Goal: Check status: Check status

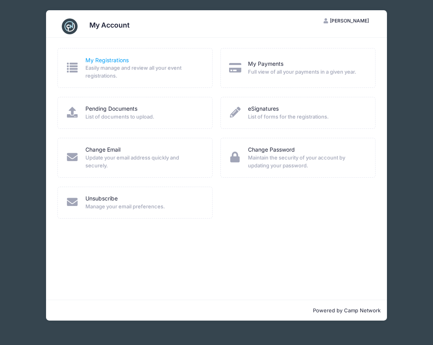
click at [112, 57] on link "My Registrations" at bounding box center [106, 60] width 43 height 8
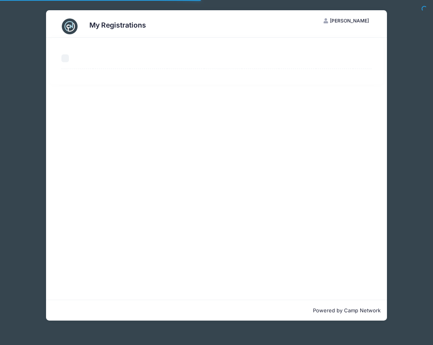
select select "50"
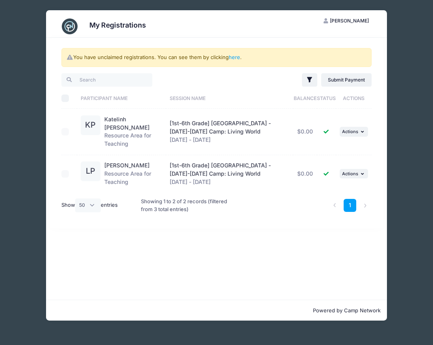
click at [223, 122] on div "[1st-6th Grade] [GEOGRAPHIC_DATA] - [DATE]-[DATE] Camp: Living World [DATE] - […" at bounding box center [230, 131] width 120 height 25
click at [213, 122] on div "[1st-6th Grade] [GEOGRAPHIC_DATA] - [DATE]-[DATE] Camp: Living World [DATE] - […" at bounding box center [230, 131] width 120 height 25
click at [179, 121] on span "[1st-6th Grade] [GEOGRAPHIC_DATA] - [DATE]-[DATE] Camp: Living World" at bounding box center [220, 127] width 101 height 15
click at [138, 128] on div "Katelinh [PERSON_NAME] Resource Area for Teaching" at bounding box center [133, 131] width 58 height 33
click at [124, 135] on div "Katelinh [PERSON_NAME] Resource Area for Teaching" at bounding box center [133, 131] width 58 height 33
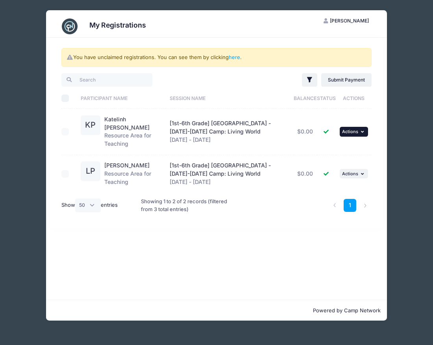
click at [359, 127] on button "... Actions" at bounding box center [353, 131] width 28 height 9
click at [328, 144] on link "View Registration" at bounding box center [328, 144] width 71 height 15
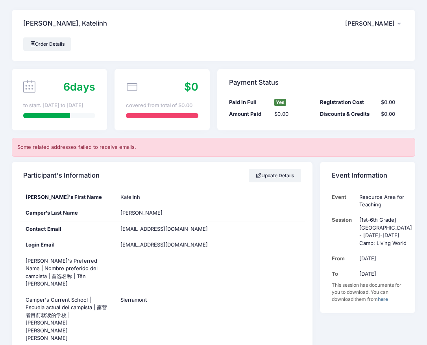
click at [101, 147] on div "Some related addresses failed to receive emails." at bounding box center [213, 147] width 403 height 19
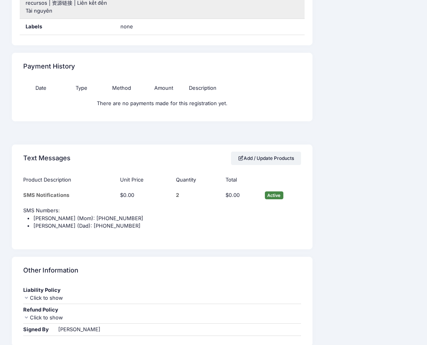
scroll to position [1314, 0]
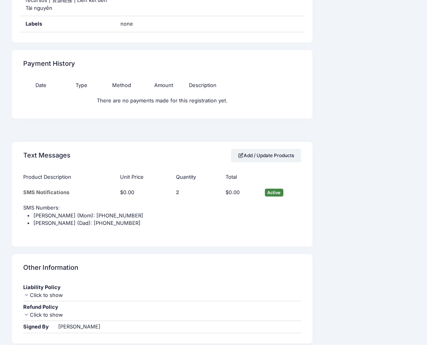
click at [31, 291] on div "Click to show" at bounding box center [161, 295] width 277 height 8
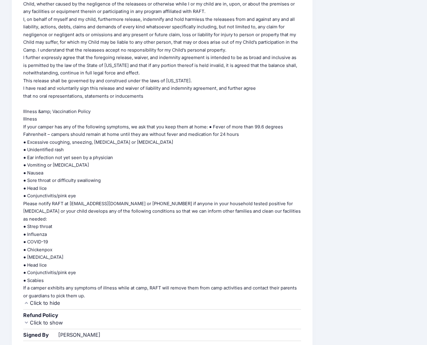
scroll to position [1728, 0]
drag, startPoint x: 47, startPoint y: 267, endPoint x: 49, endPoint y: 258, distance: 8.5
click at [46, 318] on div "Click to show" at bounding box center [161, 322] width 277 height 8
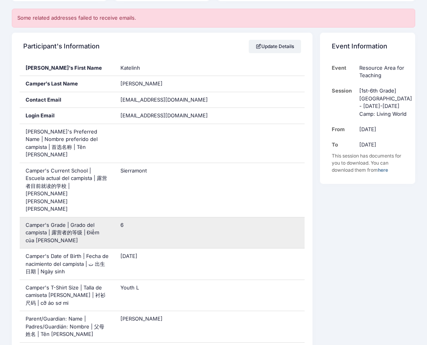
scroll to position [0, 0]
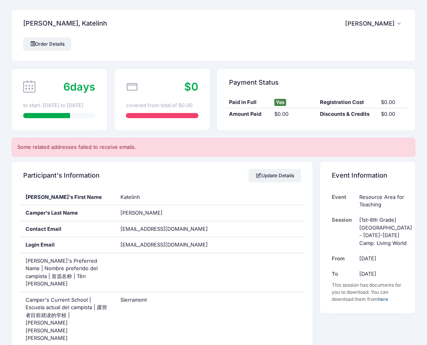
click at [388, 296] on link "here" at bounding box center [383, 299] width 10 height 6
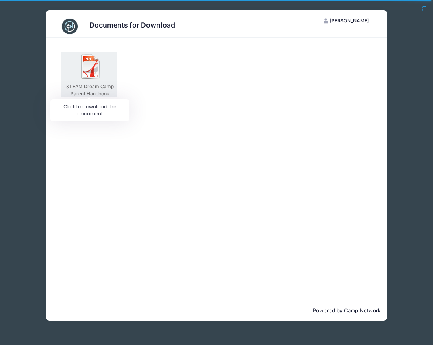
click at [85, 73] on img at bounding box center [90, 66] width 25 height 25
